Goal: Transaction & Acquisition: Obtain resource

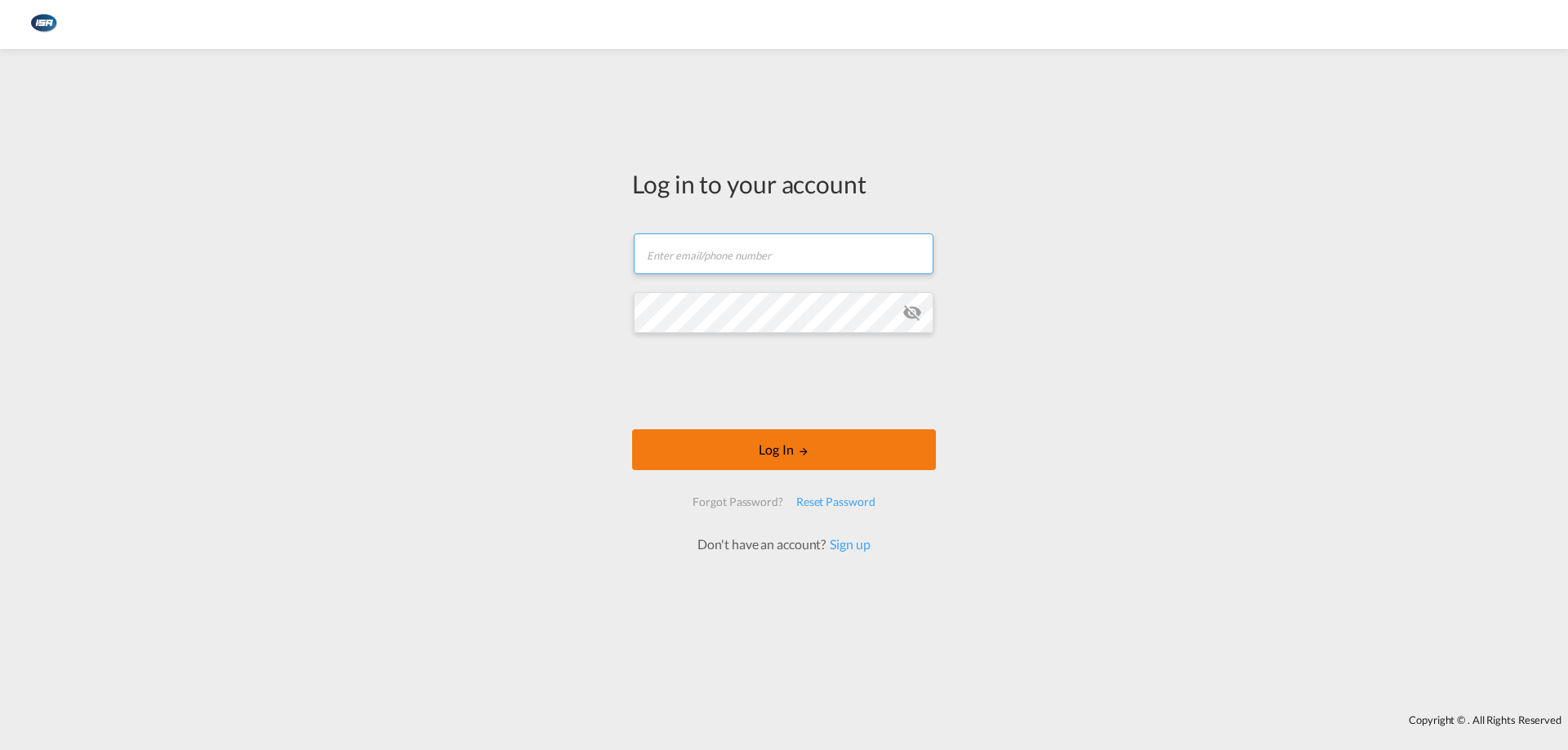
type input "[EMAIL_ADDRESS][DOMAIN_NAME]"
click at [798, 448] on md-icon "LOGIN" at bounding box center [803, 451] width 11 height 11
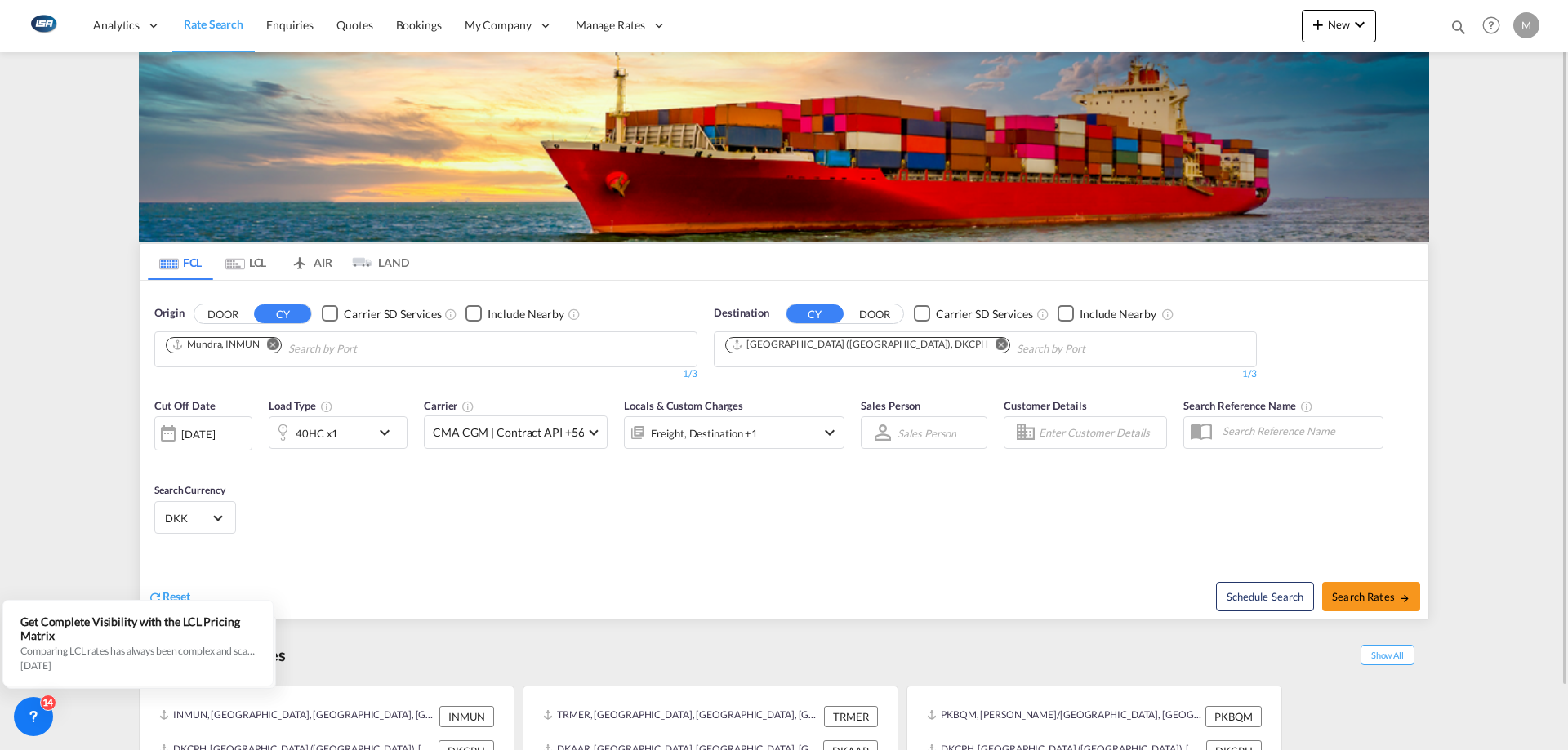
click at [257, 265] on md-tab-item "LCL" at bounding box center [245, 262] width 65 height 36
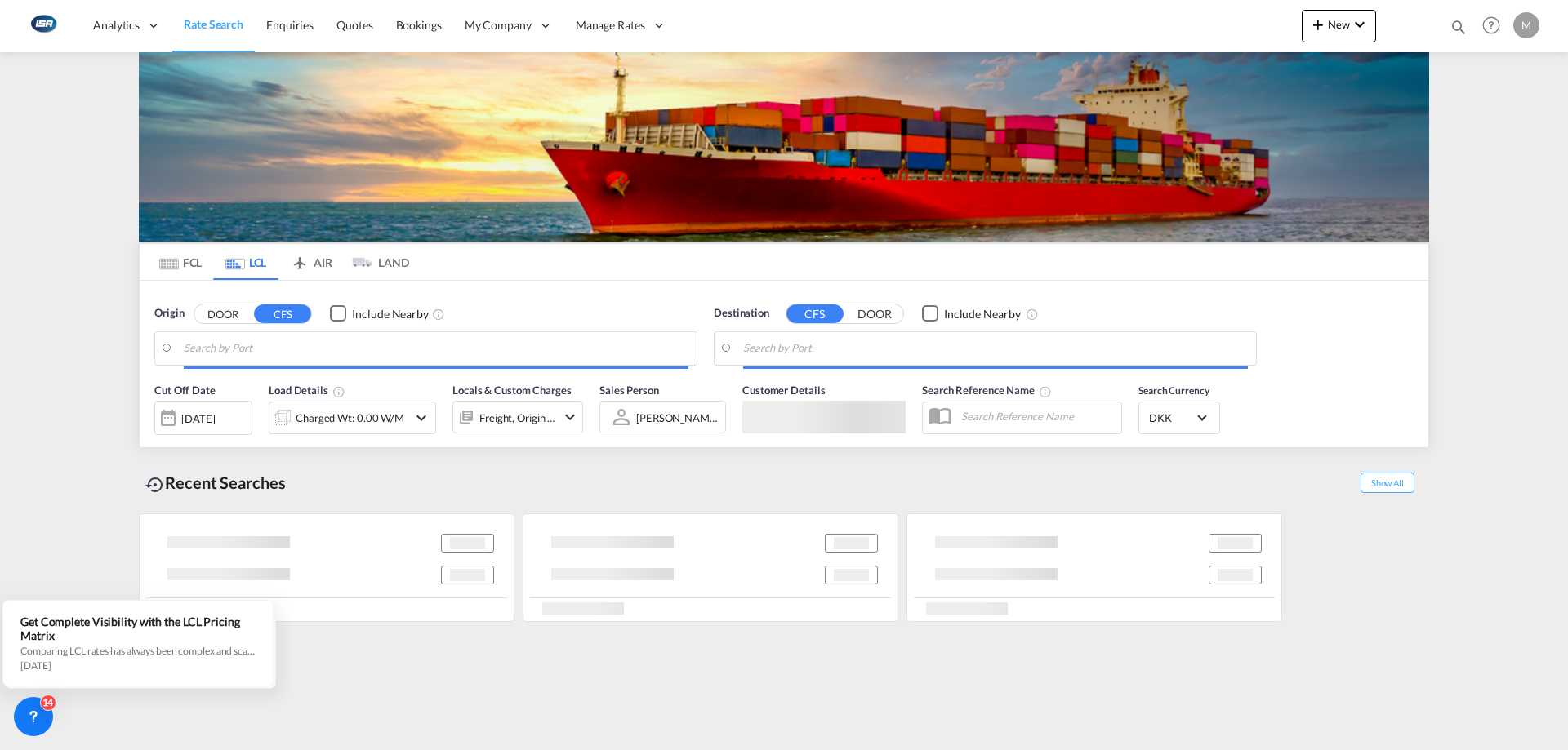
type input "Keelung (Chilung), TWKEL"
type input "[GEOGRAPHIC_DATA] ([GEOGRAPHIC_DATA]), DKCPH"
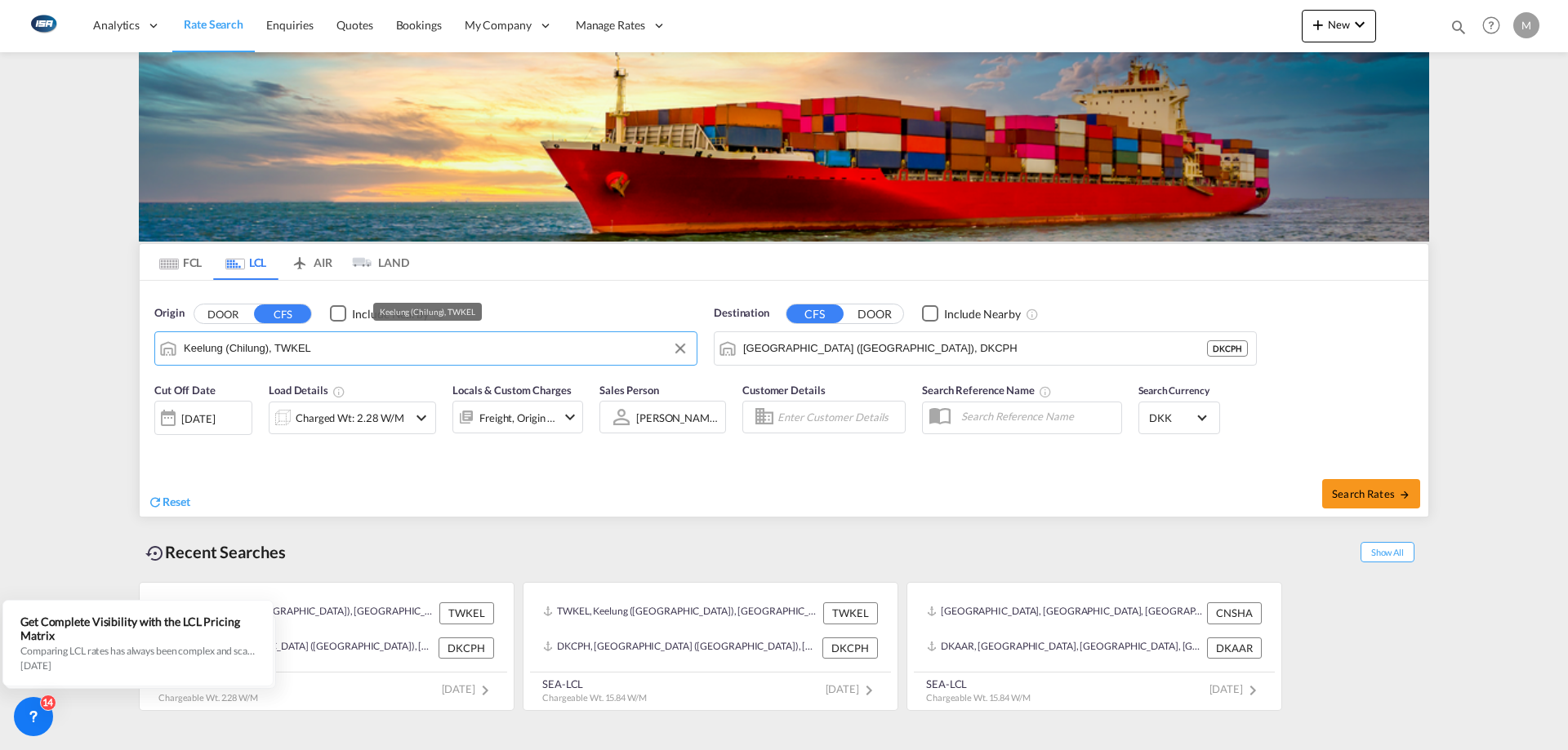
click at [335, 357] on input "Keelung (Chilung), TWKEL" at bounding box center [436, 348] width 505 height 25
click at [684, 352] on md-icon "Clear Input" at bounding box center [680, 348] width 18 height 18
paste input "Taichung"
click at [222, 397] on div "Taichung [GEOGRAPHIC_DATA], Province of [GEOGRAPHIC_DATA] TWTXG" at bounding box center [310, 393] width 310 height 49
type input "Taichung, TWTXG"
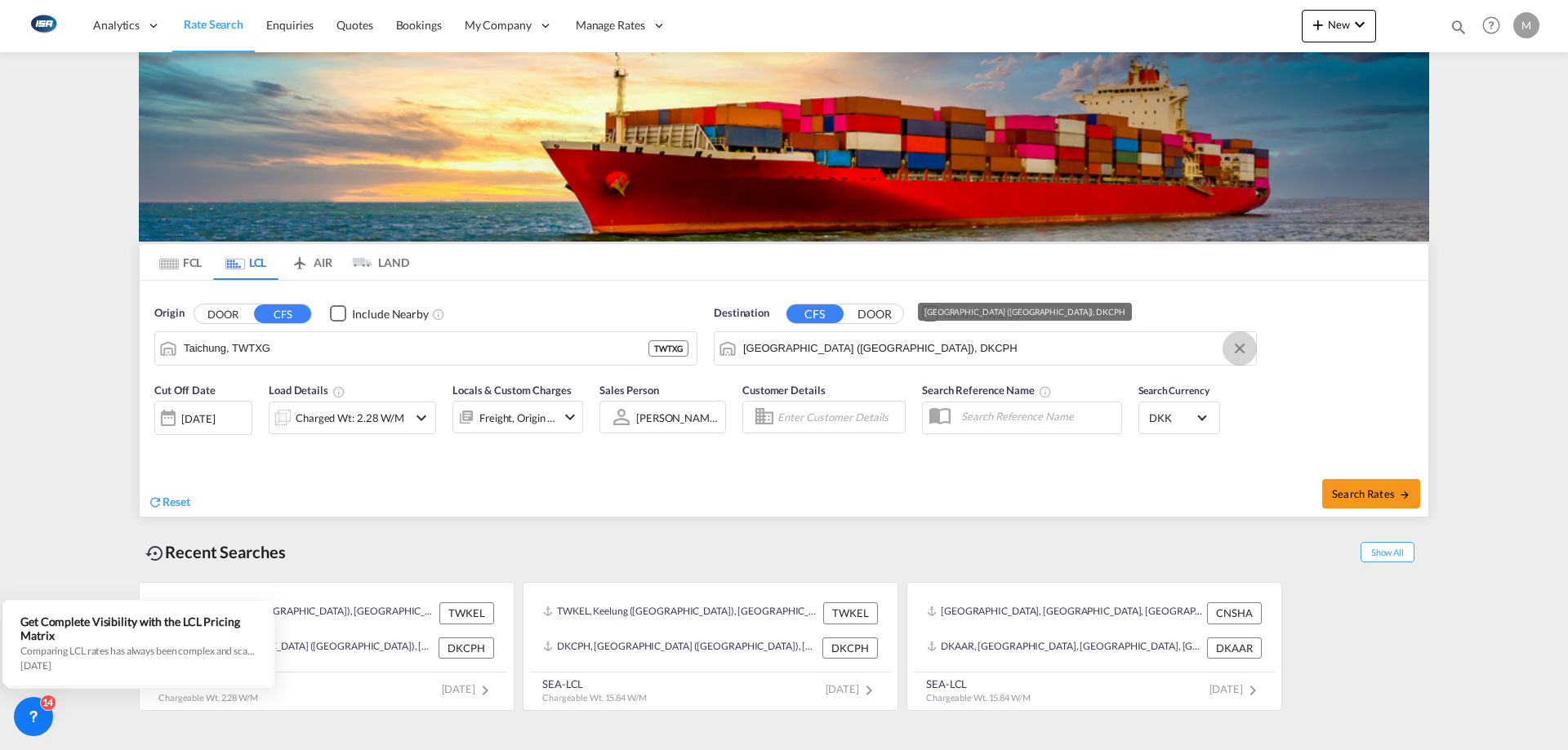
drag, startPoint x: 1239, startPoint y: 349, endPoint x: 1202, endPoint y: 352, distance: 37.1
click at [1239, 350] on button "Clear Input" at bounding box center [1239, 348] width 25 height 25
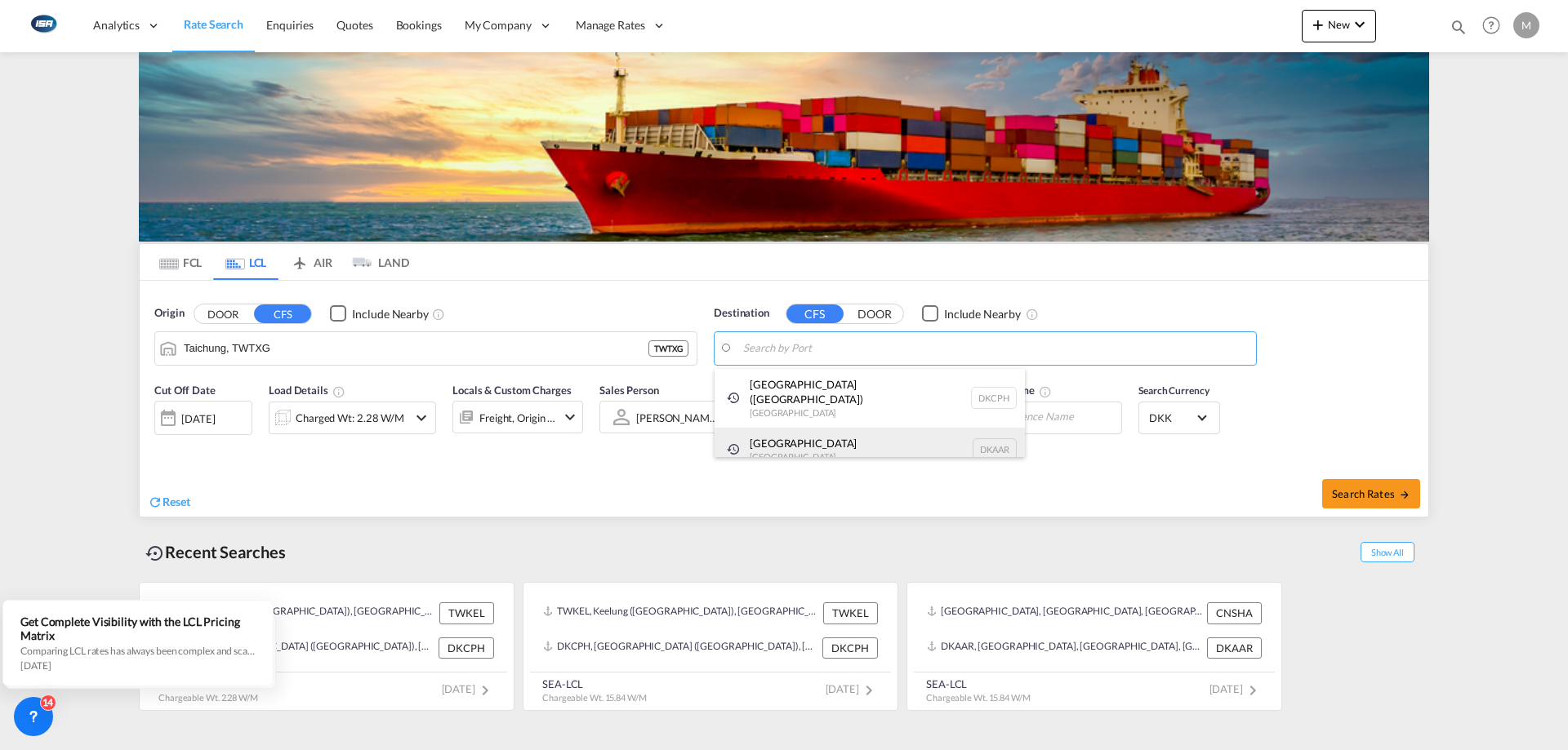
click at [770, 431] on div "Aarhus [GEOGRAPHIC_DATA] [GEOGRAPHIC_DATA]" at bounding box center [869, 450] width 310 height 44
type input "[GEOGRAPHIC_DATA], [GEOGRAPHIC_DATA]"
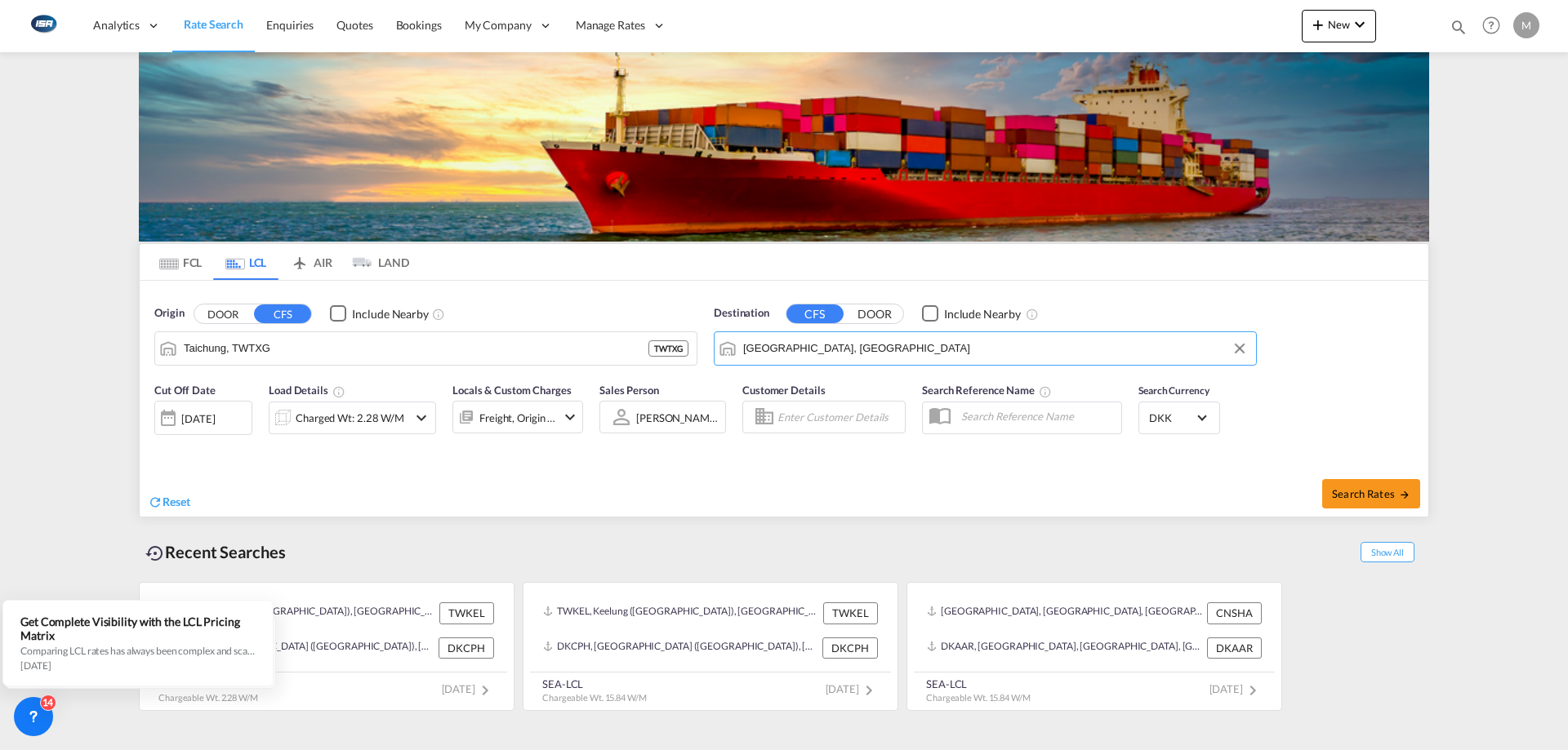
click at [403, 420] on div "Charged Wt: 2.28 W/M" at bounding box center [338, 418] width 138 height 32
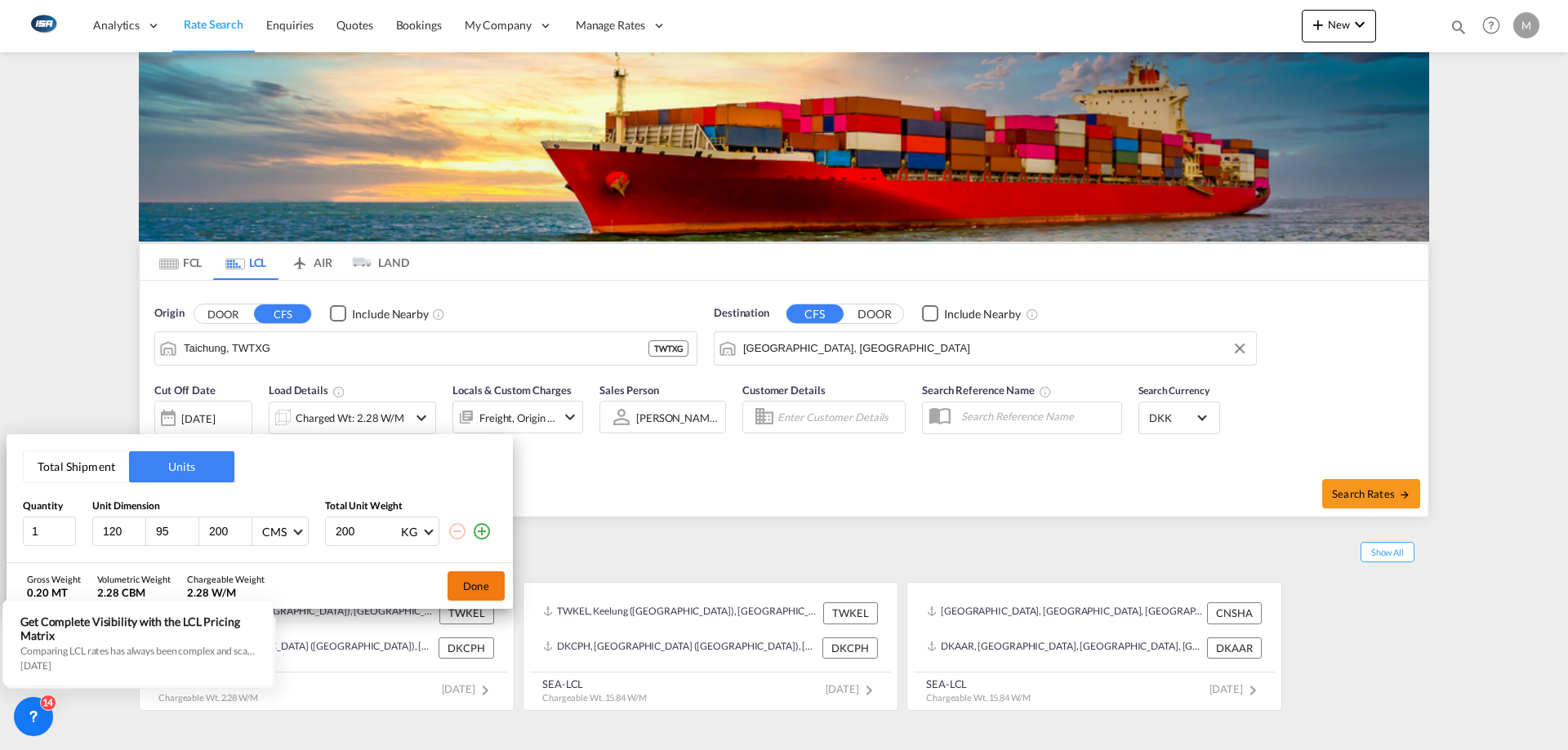
click at [473, 584] on button "Done" at bounding box center [476, 586] width 57 height 30
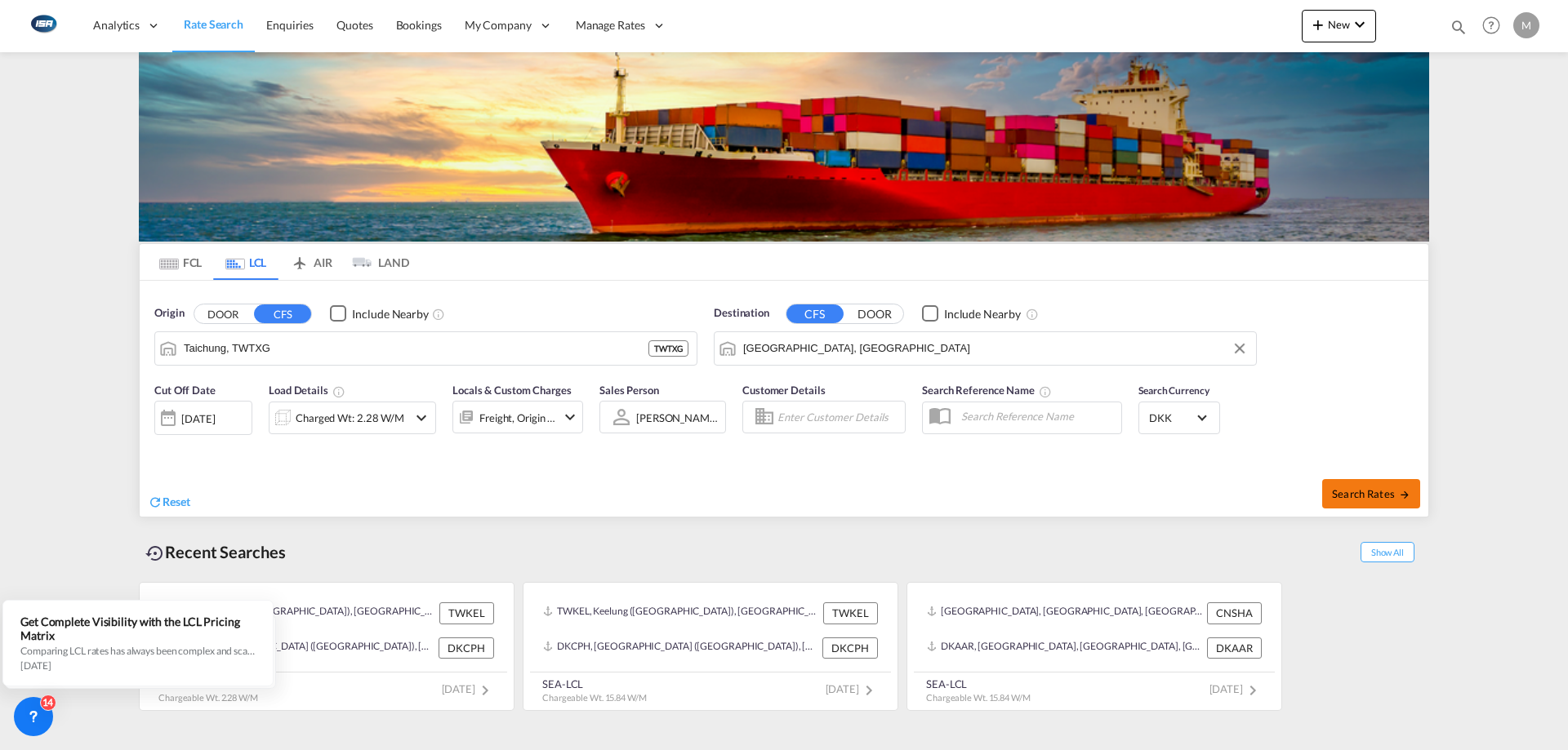
click at [1372, 491] on span "Search Rates" at bounding box center [1371, 493] width 78 height 13
type input "TWTXG to DKAAR / [DATE]"
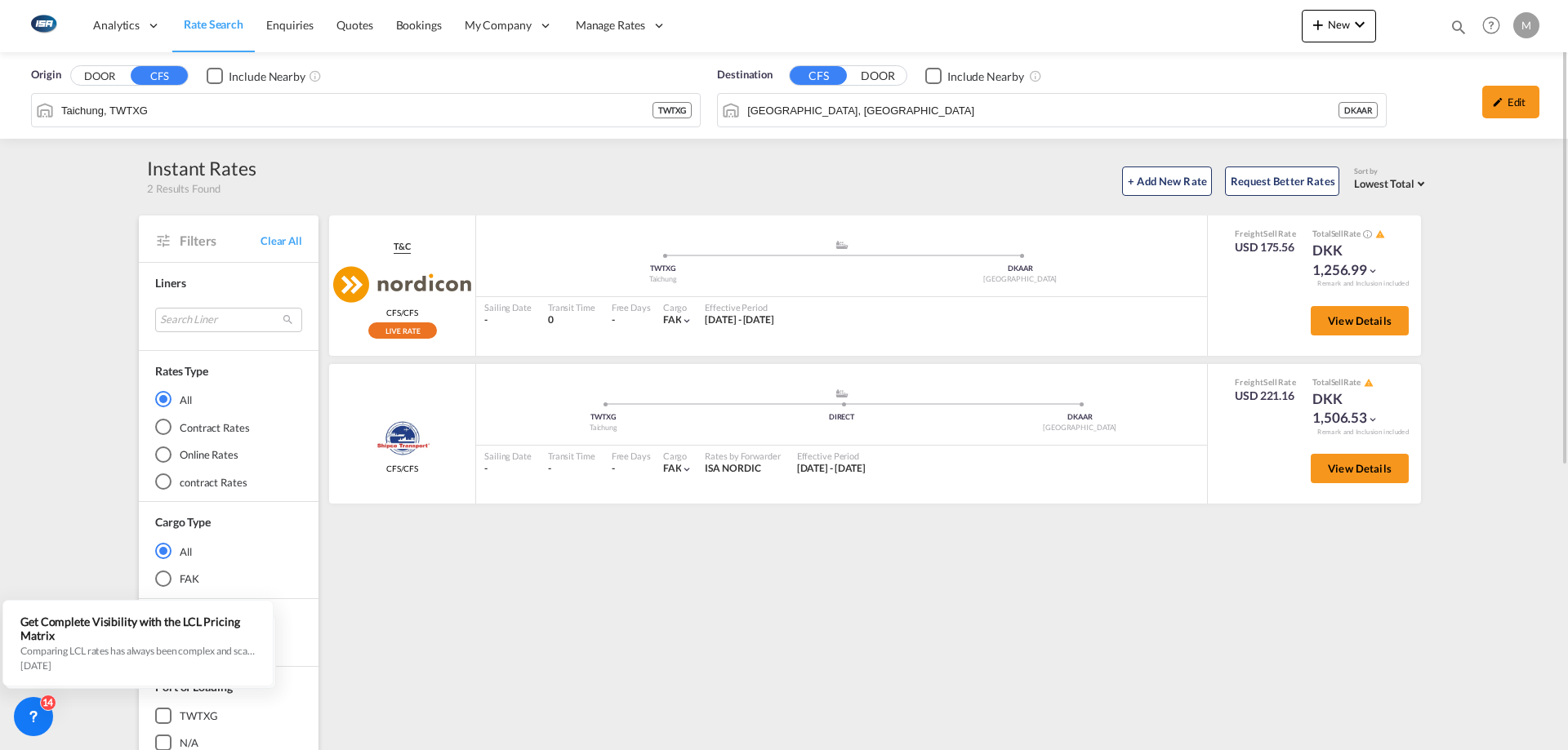
click at [973, 156] on div "Instant Rates 2 Results Found + Add New Rate Request Better Rates Sort by Lowes…" at bounding box center [783, 176] width 1290 height 41
click at [1496, 100] on md-icon "icon-pencil" at bounding box center [1497, 101] width 11 height 11
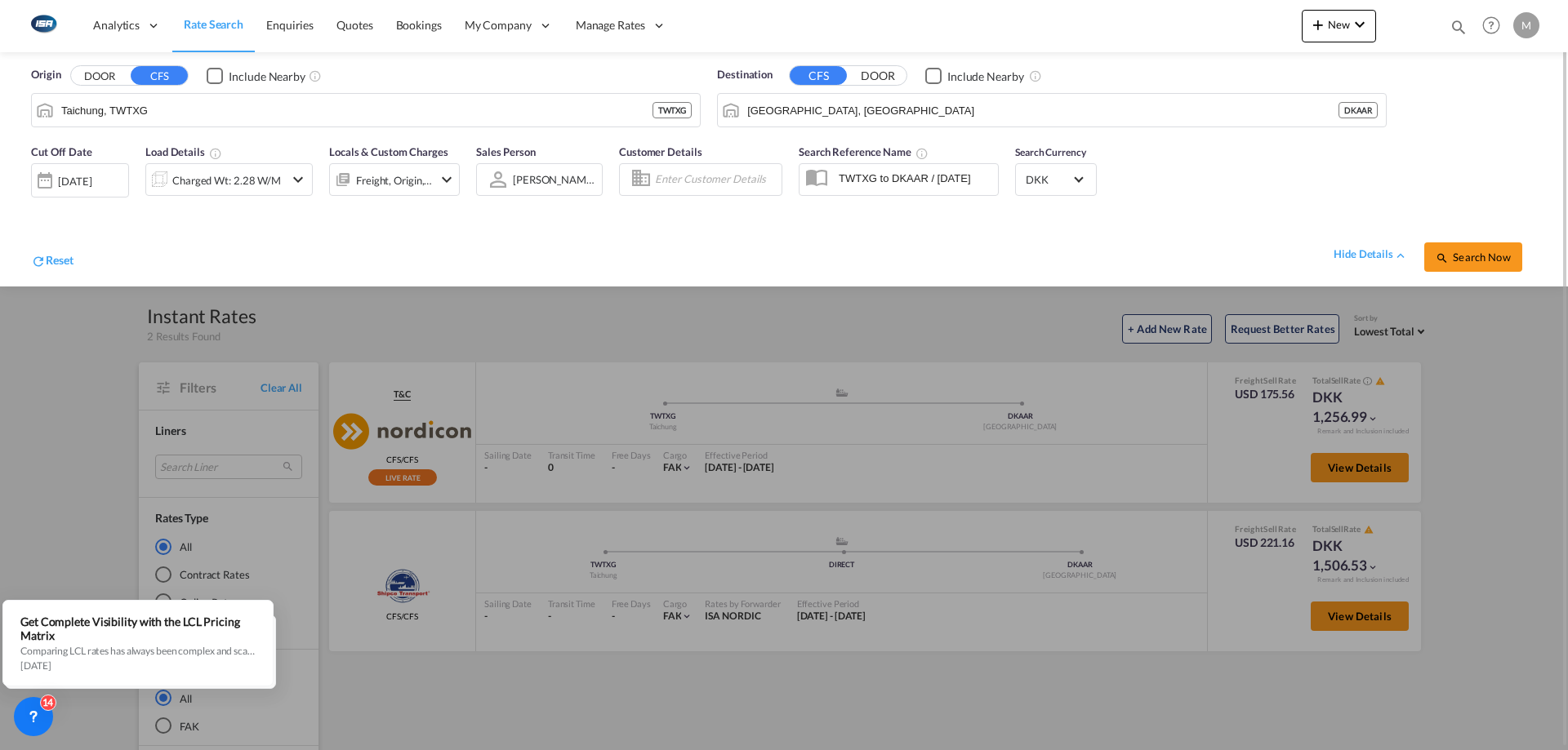
click at [72, 178] on div "[DATE]" at bounding box center [74, 181] width 33 height 14
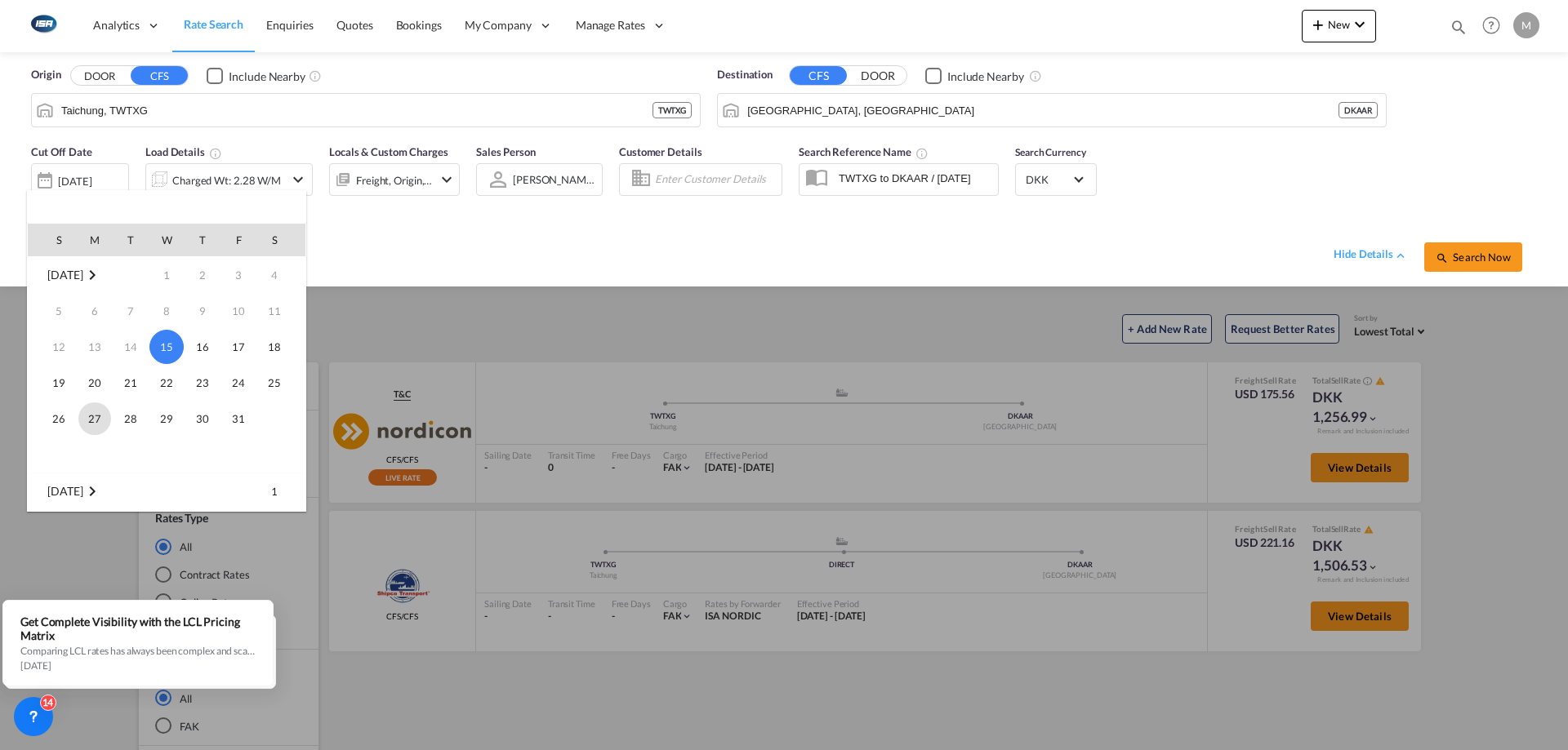
click at [86, 418] on span "27" at bounding box center [94, 419] width 32 height 32
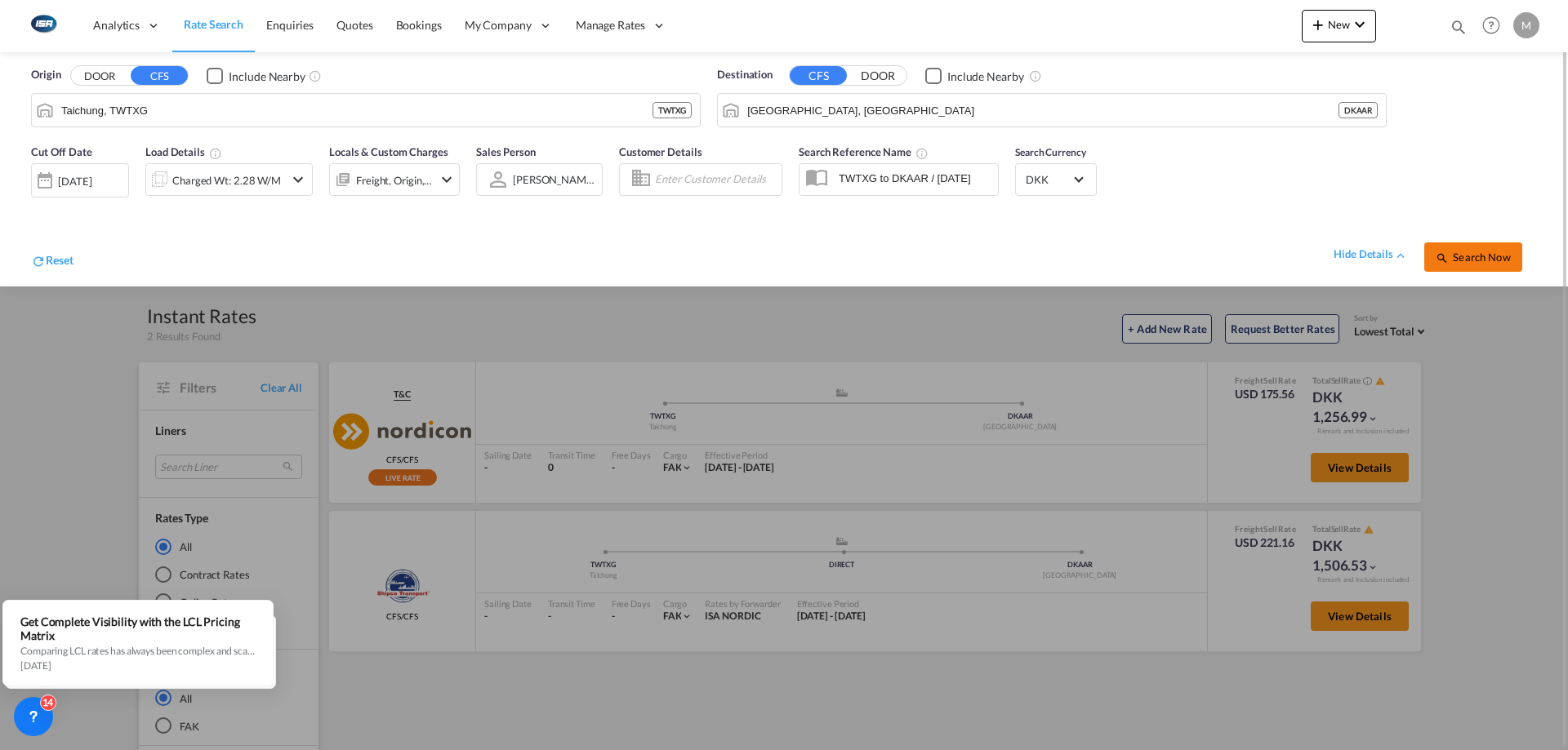
click at [1497, 261] on span "Search Now" at bounding box center [1472, 257] width 74 height 13
